Goal: Transaction & Acquisition: Purchase product/service

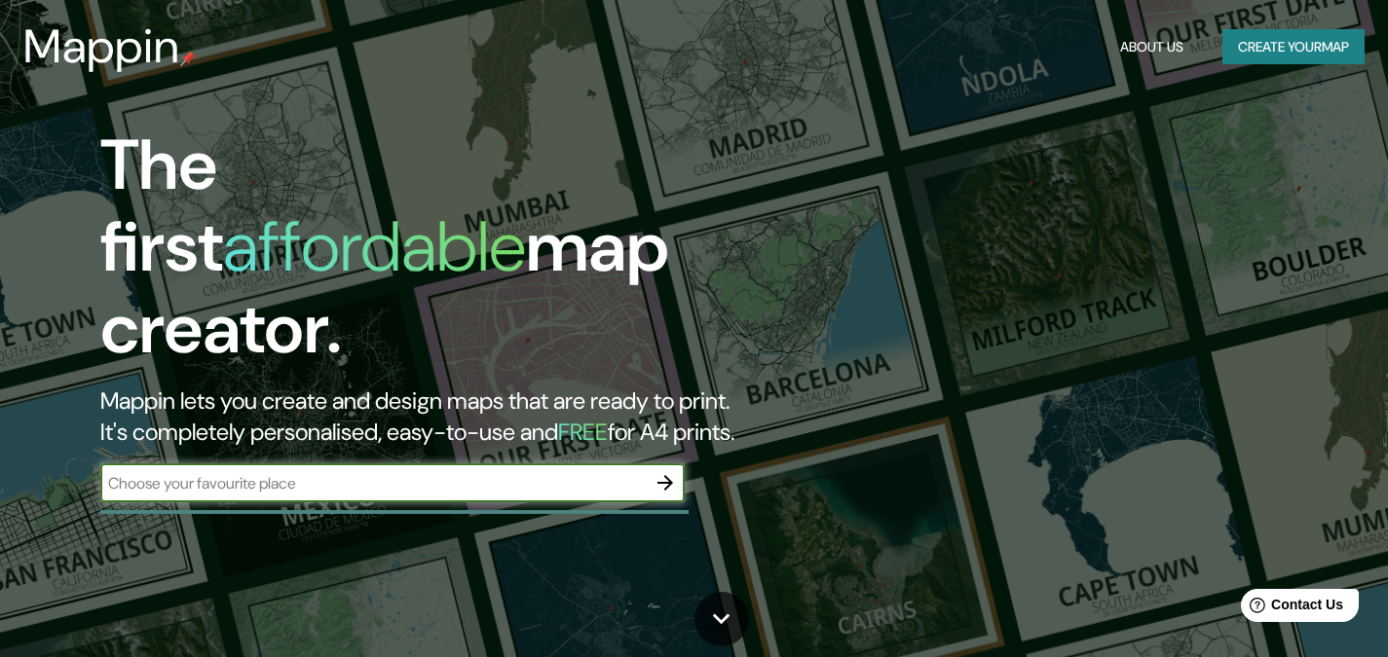
click at [273, 472] on input "text" at bounding box center [372, 483] width 545 height 22
type input "[GEOGRAPHIC_DATA]"
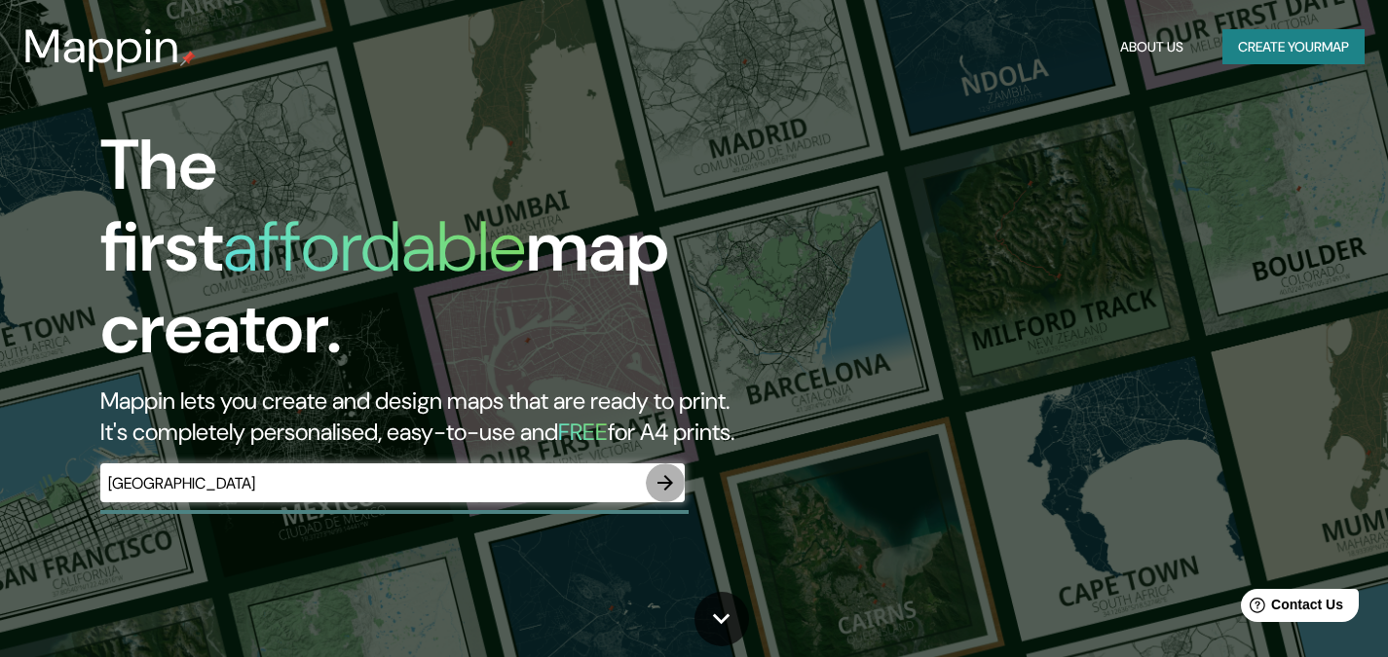
click at [663, 471] on icon "button" at bounding box center [665, 482] width 23 height 23
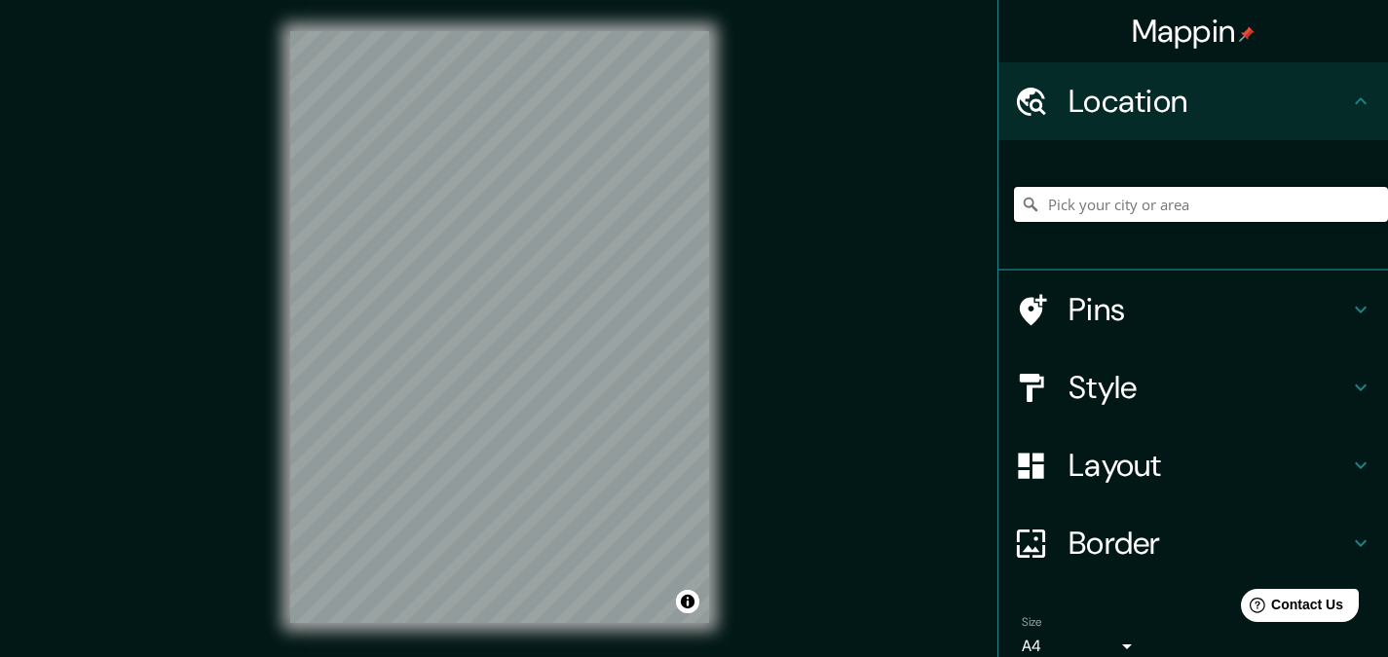
click at [1101, 211] on input "Pick your city or area" at bounding box center [1201, 204] width 374 height 35
type input "[GEOGRAPHIC_DATA], [GEOGRAPHIC_DATA], [GEOGRAPHIC_DATA]"
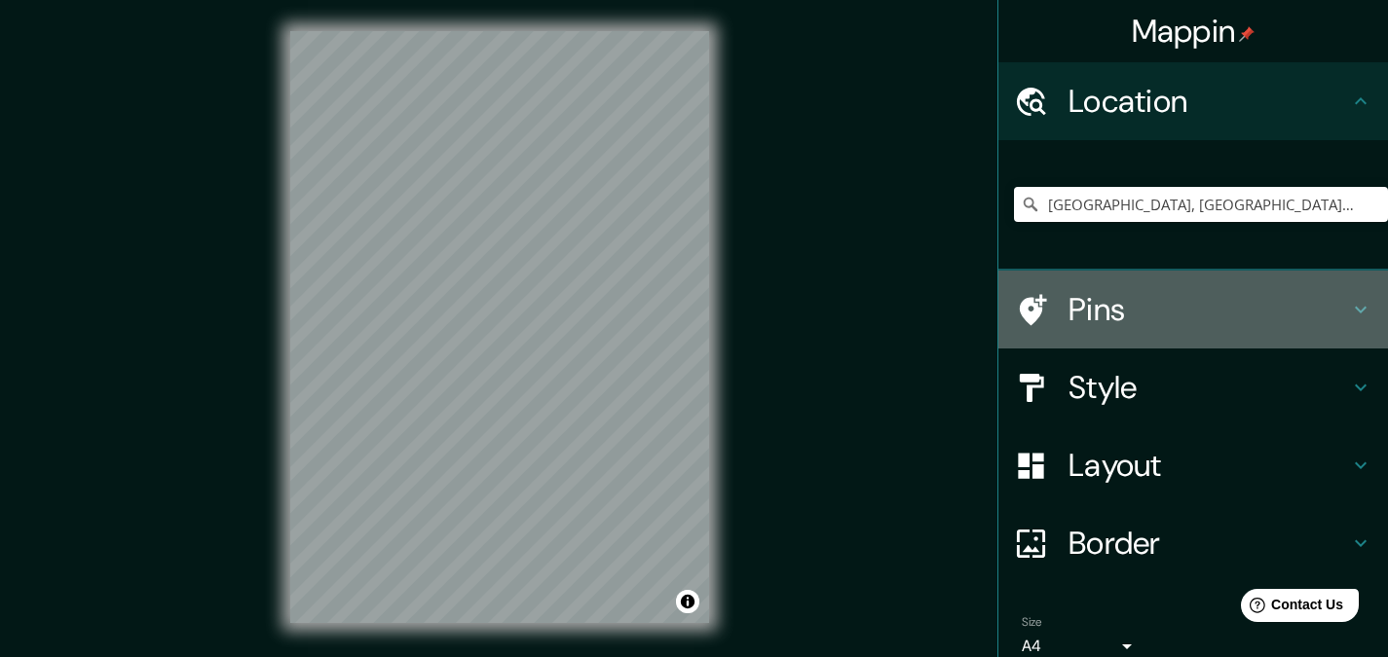
click at [1137, 326] on h4 "Pins" at bounding box center [1209, 309] width 281 height 39
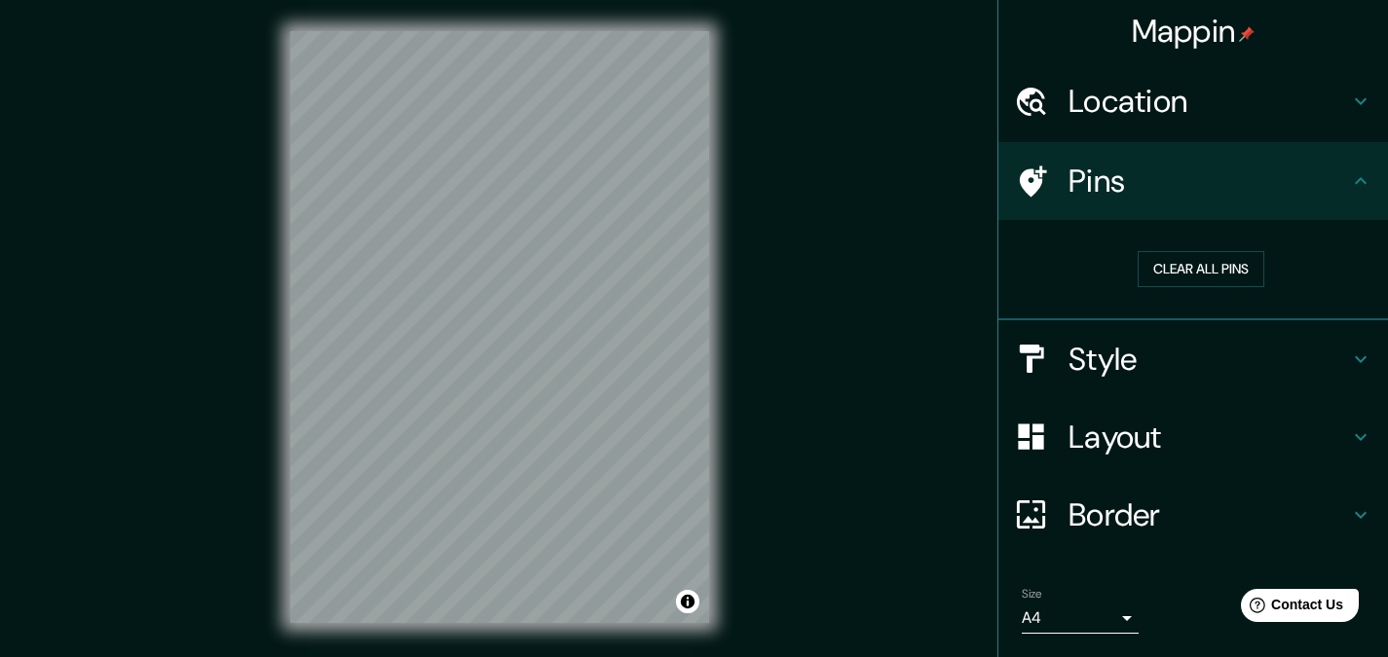
click at [1037, 356] on div at bounding box center [1041, 359] width 55 height 34
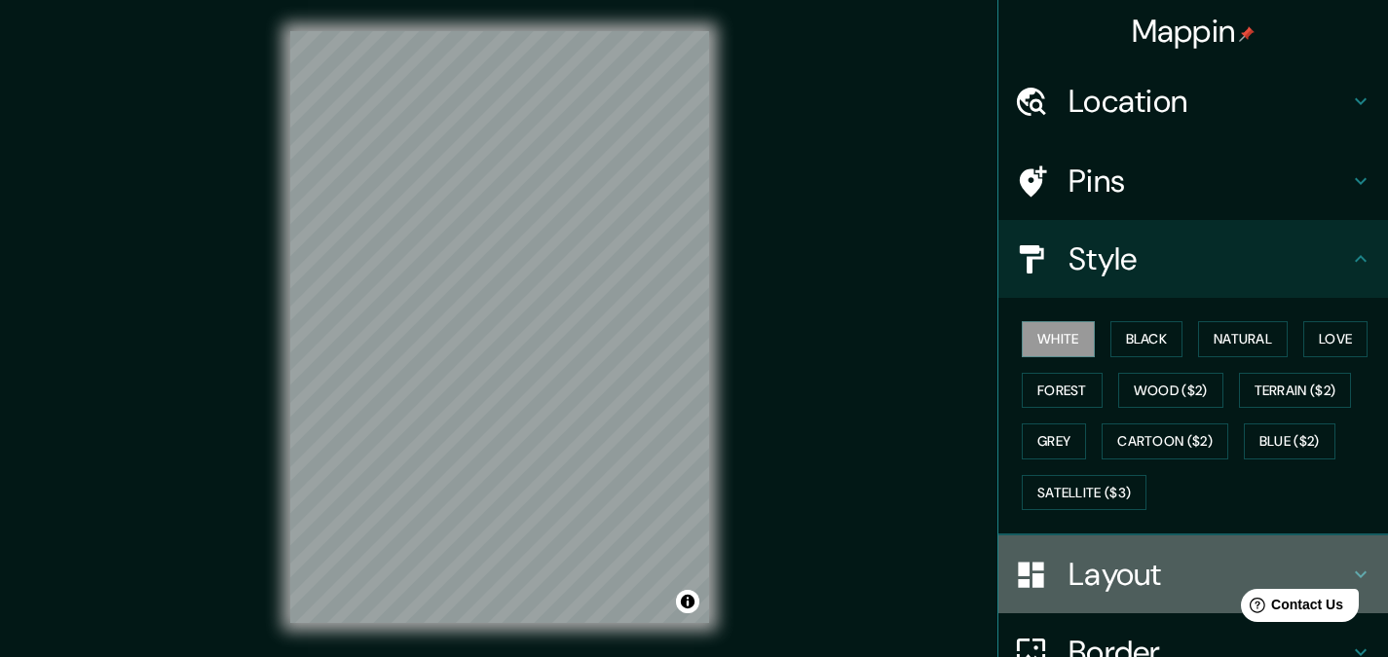
click at [1108, 588] on h4 "Layout" at bounding box center [1209, 574] width 281 height 39
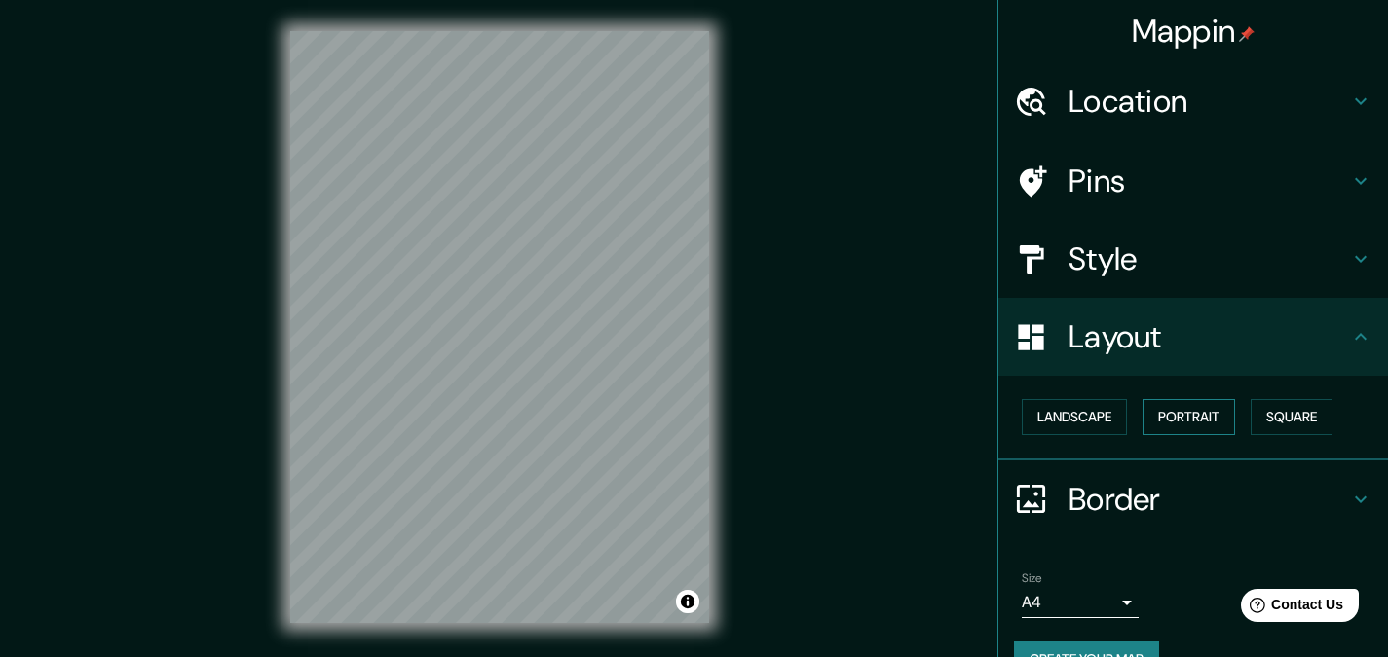
click at [1158, 412] on button "Portrait" at bounding box center [1189, 417] width 93 height 36
click at [1054, 402] on button "Landscape" at bounding box center [1074, 417] width 105 height 36
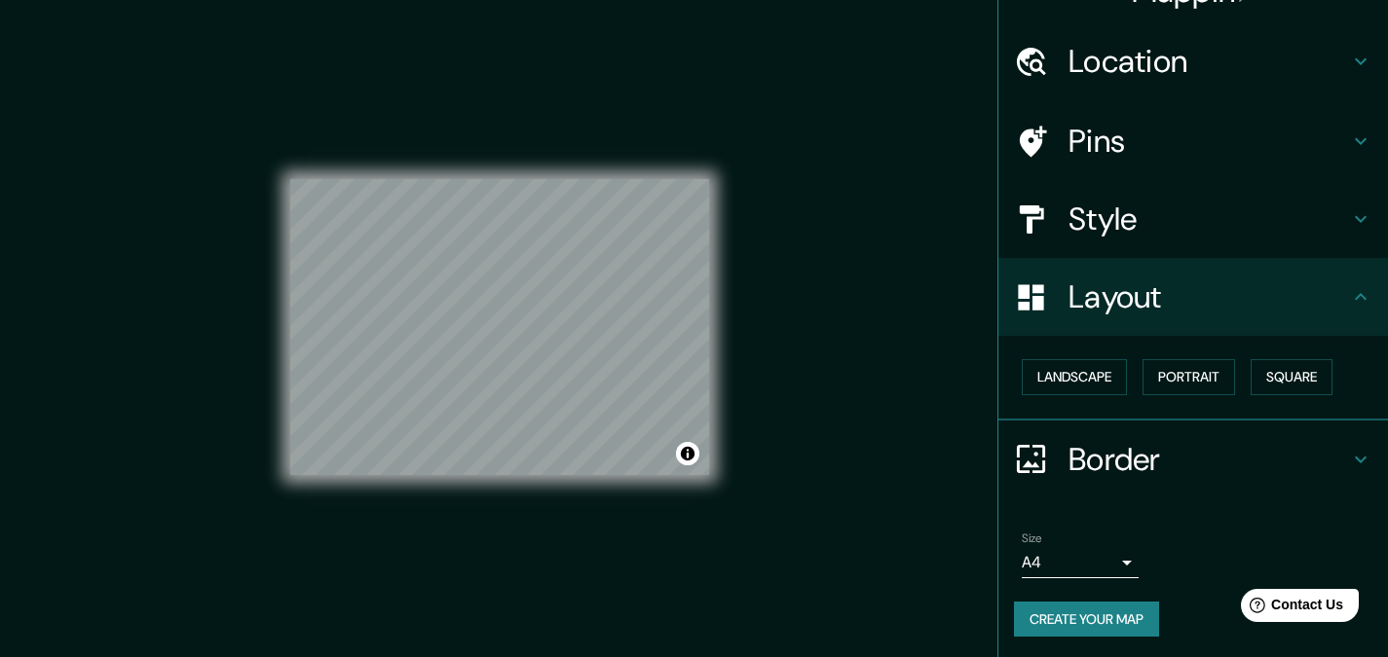
scroll to position [43, 0]
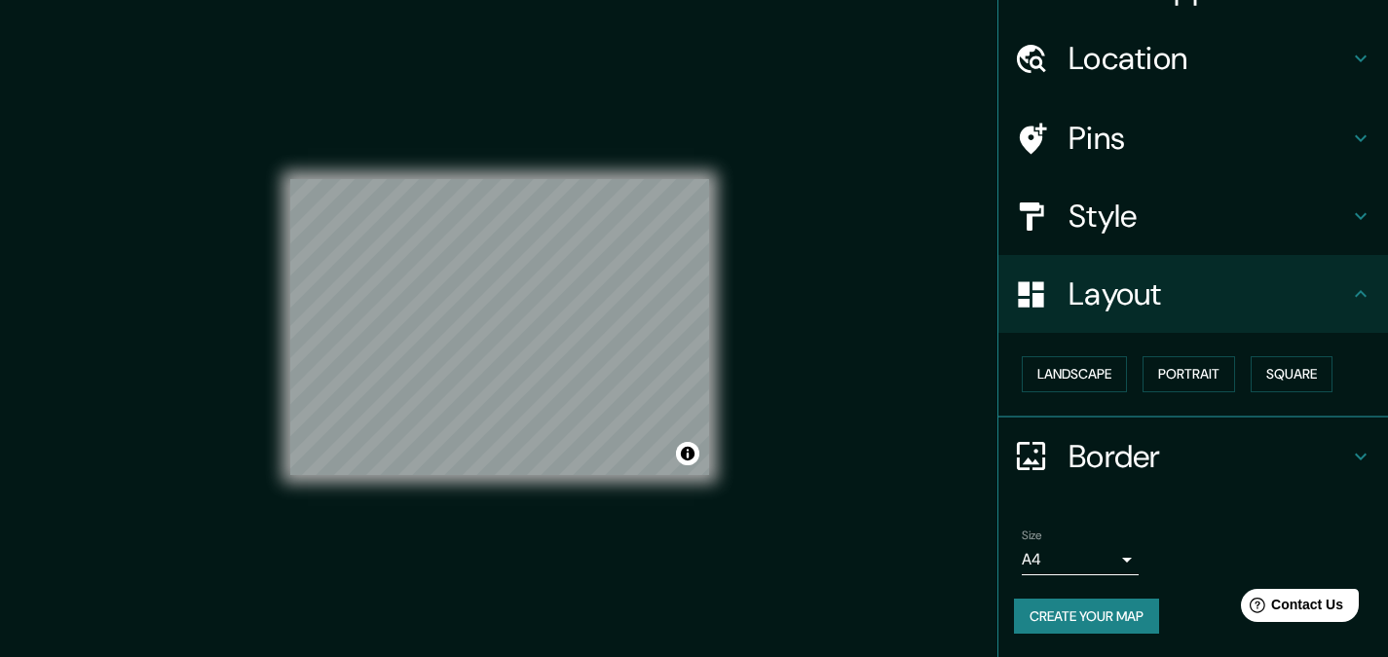
click at [1154, 238] on div "Style" at bounding box center [1193, 216] width 390 height 78
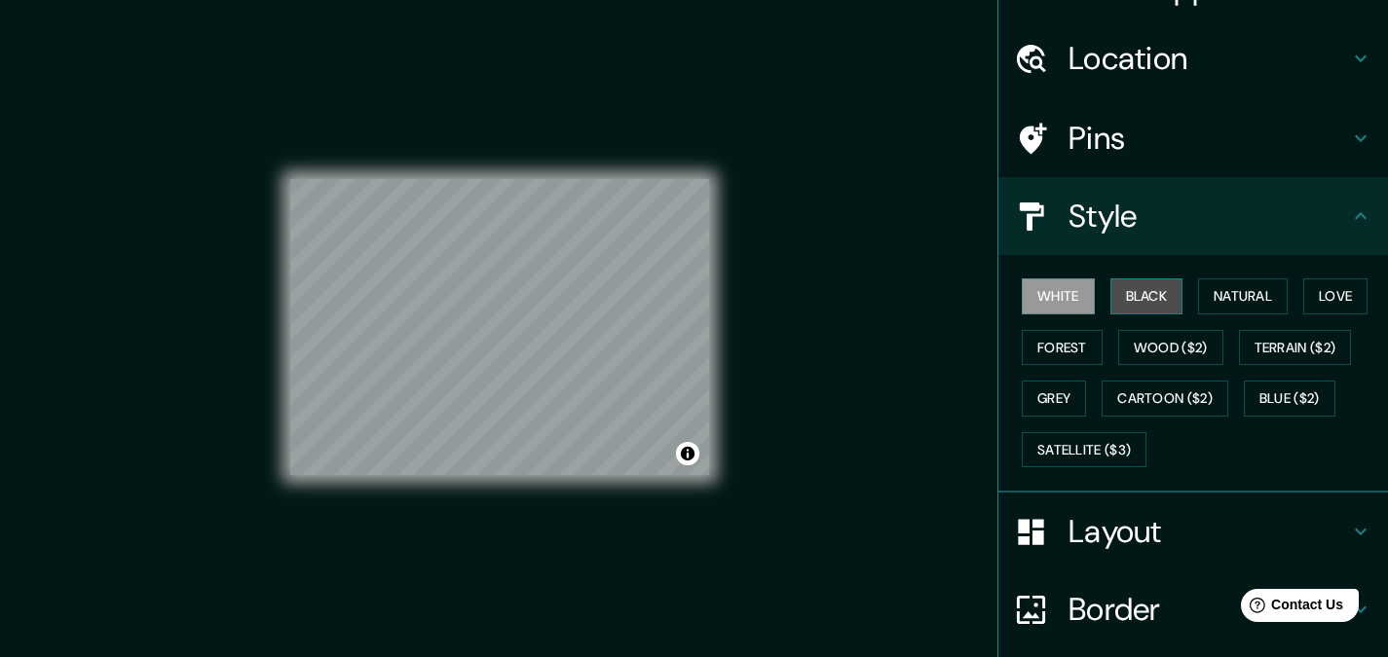
click at [1143, 291] on button "Black" at bounding box center [1146, 297] width 73 height 36
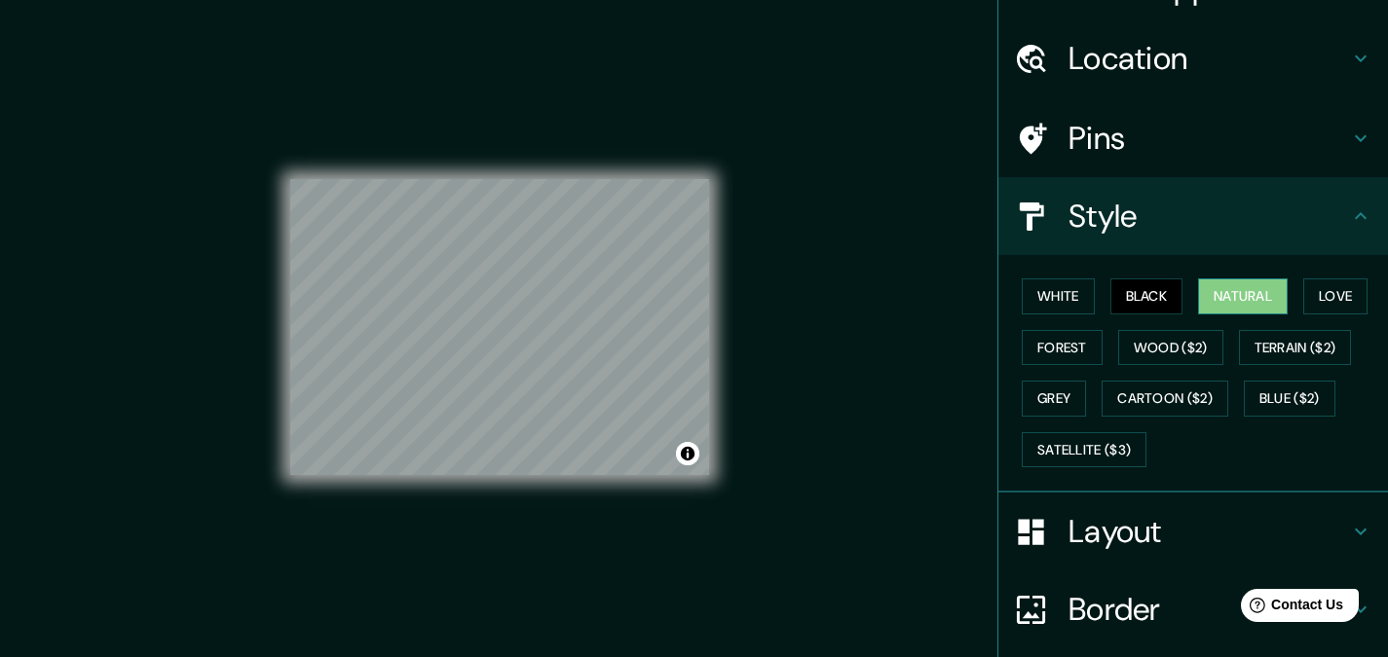
click at [1225, 294] on button "Natural" at bounding box center [1243, 297] width 90 height 36
click at [1315, 286] on button "Love" at bounding box center [1335, 297] width 64 height 36
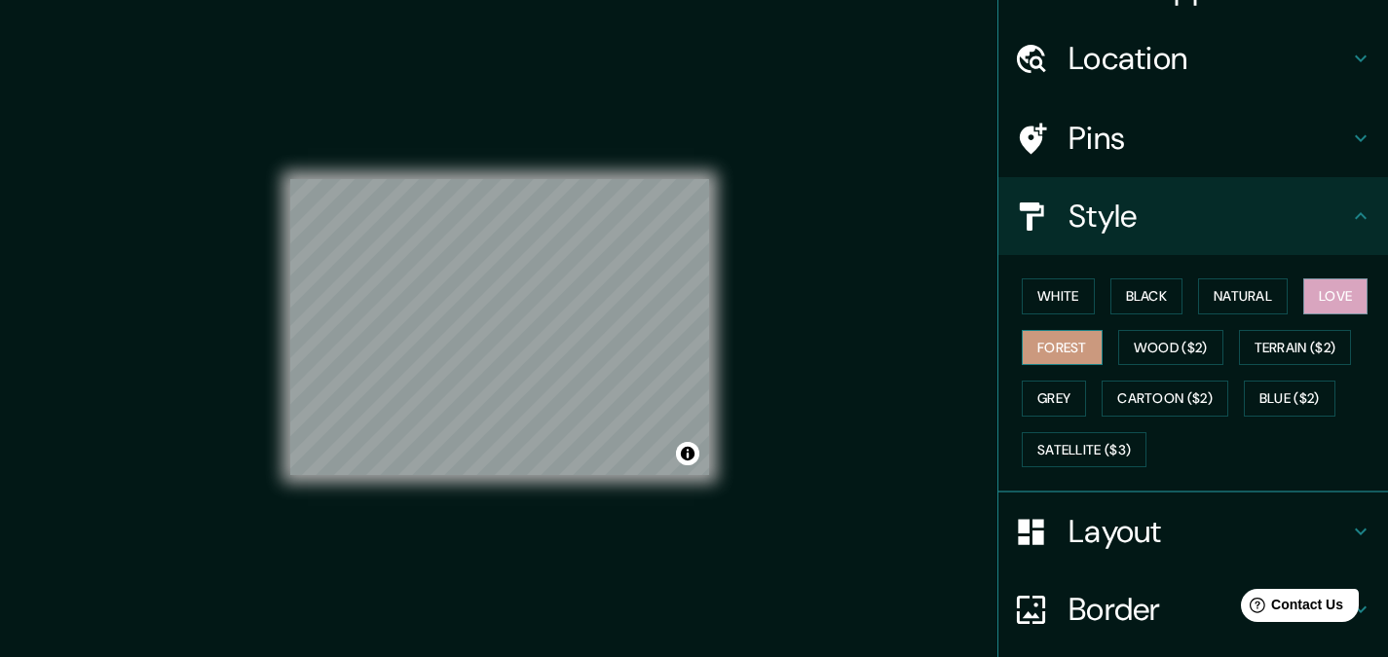
click at [1061, 345] on button "Forest" at bounding box center [1062, 348] width 81 height 36
click at [1142, 334] on button "Wood ($2)" at bounding box center [1170, 348] width 105 height 36
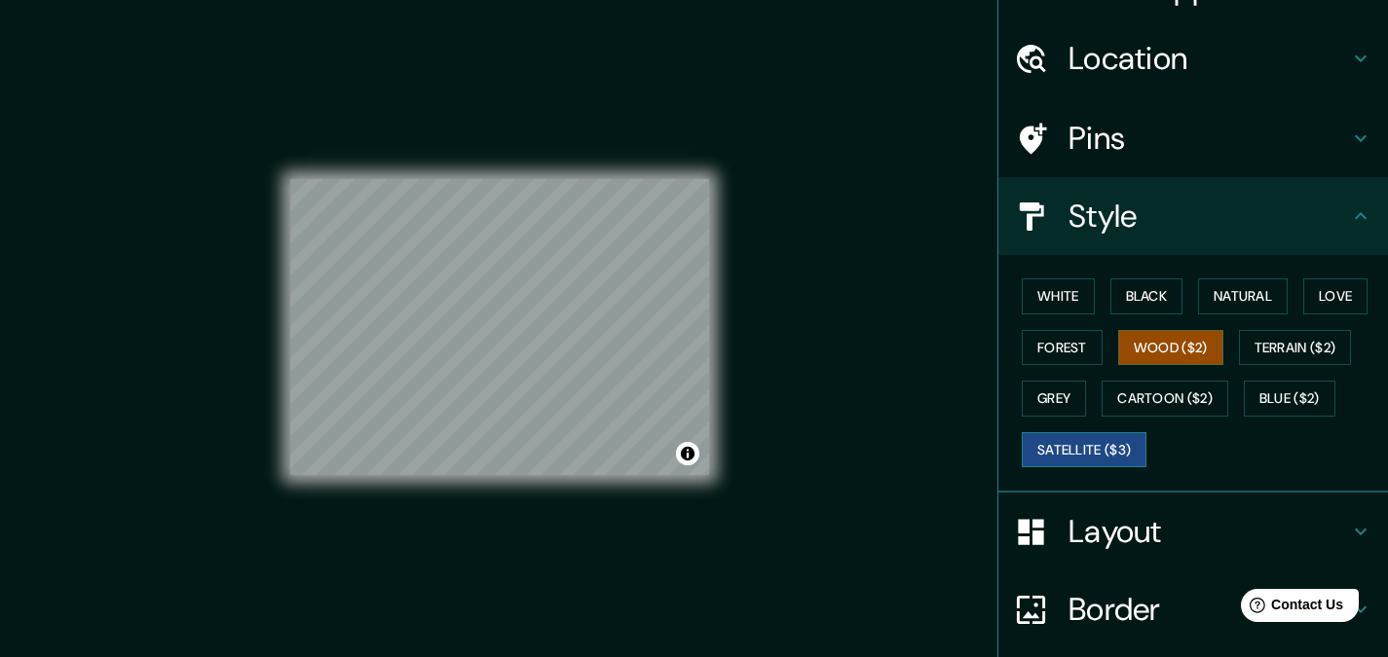
click at [1108, 437] on button "Satellite ($3)" at bounding box center [1084, 450] width 125 height 36
click at [1046, 398] on button "Grey" at bounding box center [1054, 399] width 64 height 36
